Goal: Check status: Check status

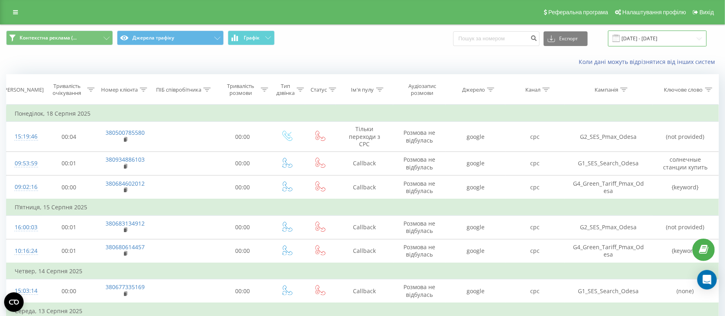
click at [674, 33] on input "[DATE] - [DATE]" at bounding box center [657, 39] width 99 height 16
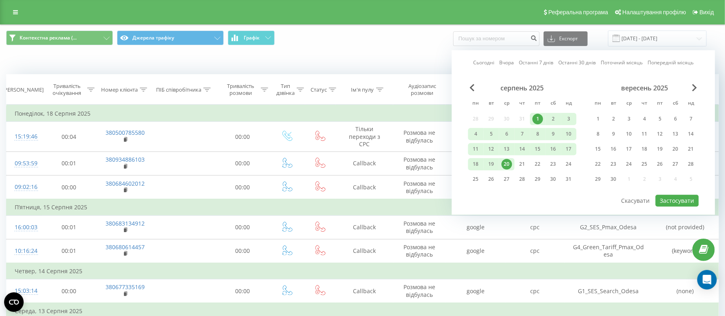
click at [512, 162] on div "20" at bounding box center [507, 164] width 11 height 11
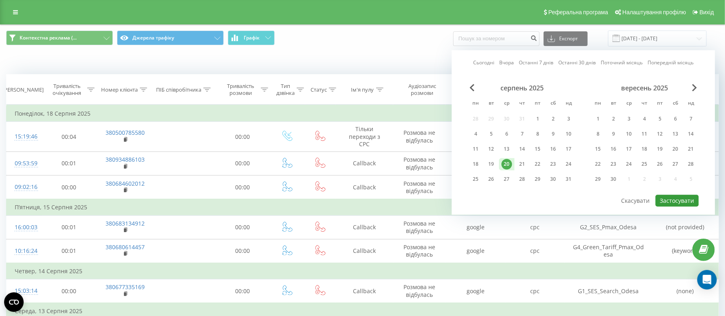
click at [676, 203] on button "Застосувати" at bounding box center [677, 201] width 43 height 12
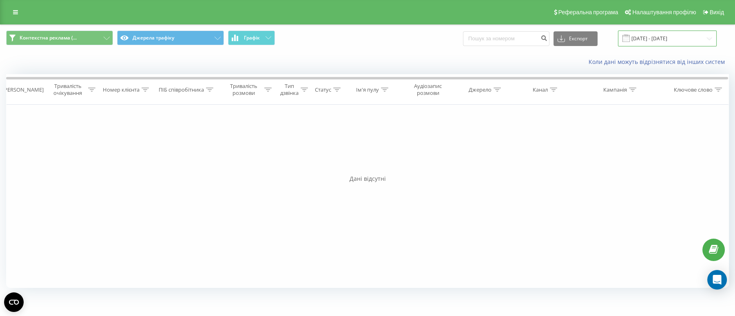
click at [643, 41] on input "[DATE] - [DATE]" at bounding box center [667, 39] width 99 height 16
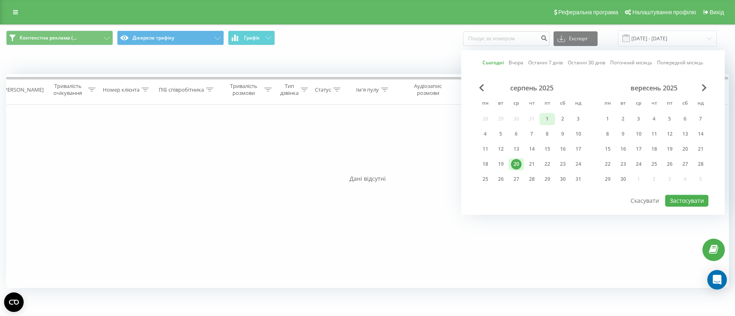
click at [552, 117] on div "1" at bounding box center [547, 119] width 11 height 11
drag, startPoint x: 515, startPoint y: 156, endPoint x: 515, endPoint y: 161, distance: 4.9
click at [515, 156] on div "серпень 2025 пн вт ср чт пт сб нд 28 29 30 31 1 2 3 4 5 6 7 8 9 10 11 12 13 14 …" at bounding box center [531, 136] width 108 height 104
click at [515, 162] on div "20" at bounding box center [516, 164] width 11 height 11
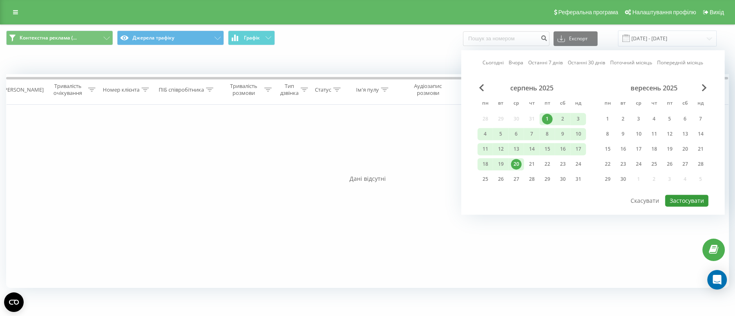
click at [705, 199] on button "Застосувати" at bounding box center [686, 201] width 43 height 12
type input "[DATE] - [DATE]"
